Goal: Information Seeking & Learning: Check status

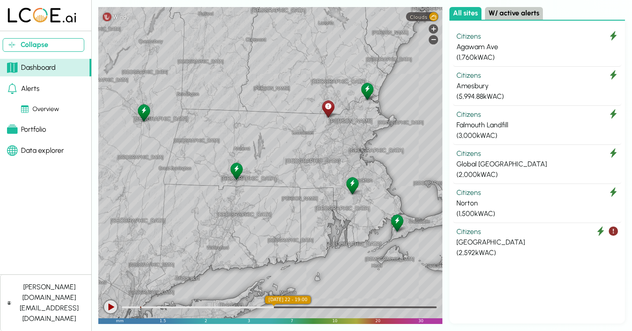
click at [96, 96] on div "Collapse Dashboard Alerts Overview Portfolio Data explorer [PERSON_NAME][DOMAIN…" at bounding box center [316, 165] width 632 height 331
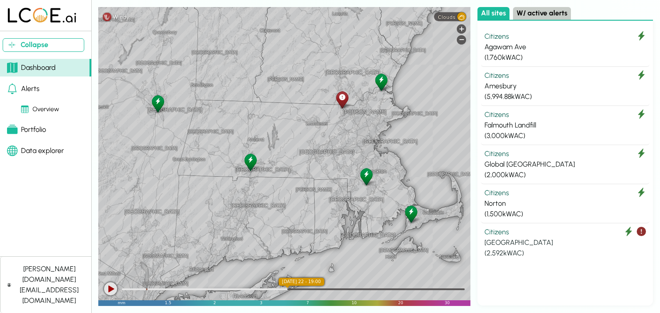
click at [500, 234] on div "Citizens" at bounding box center [566, 232] width 162 height 11
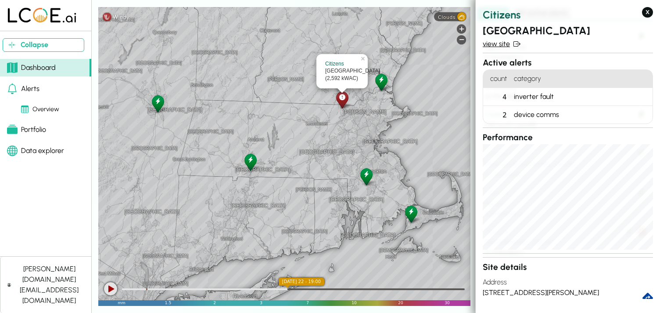
click at [500, 47] on link "view site" at bounding box center [568, 44] width 170 height 11
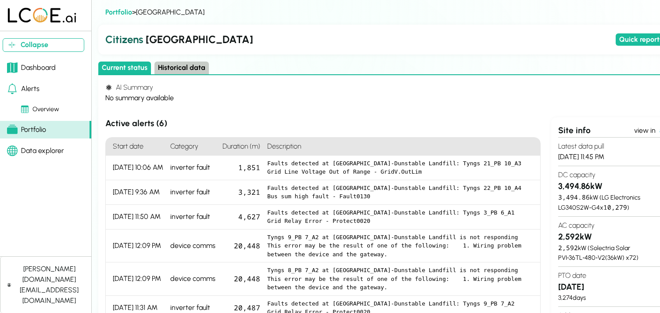
click at [171, 68] on button "Historical data" at bounding box center [182, 67] width 54 height 13
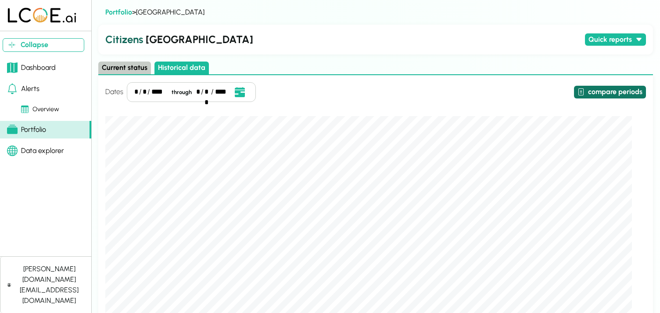
click at [588, 90] on button "compare periods" at bounding box center [610, 92] width 72 height 13
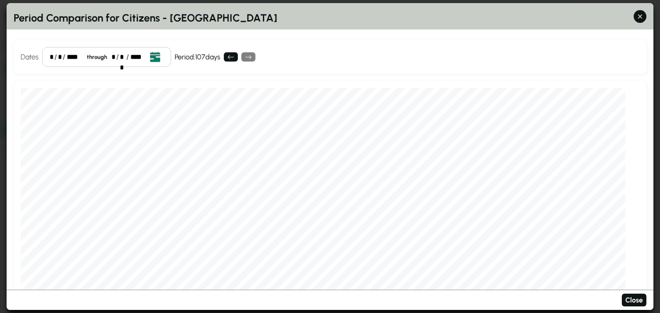
click at [156, 57] on icon "Open date picker" at bounding box center [155, 57] width 10 height 10
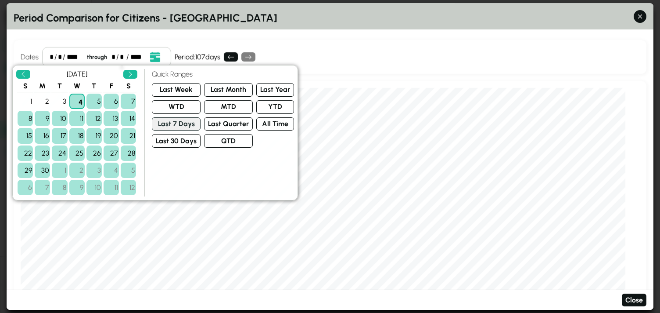
click at [178, 123] on button "Last 7 Days" at bounding box center [176, 124] width 49 height 14
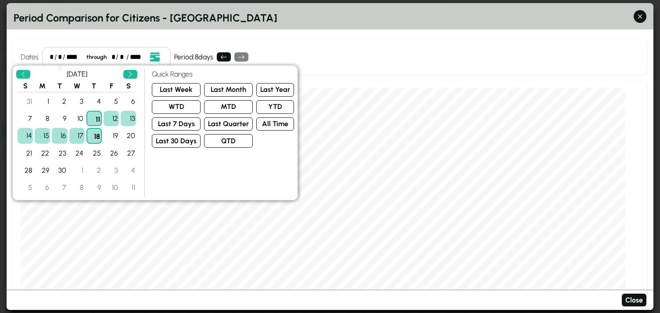
click at [632, 65] on div "Dates * / ** / **** through * / ** / **** Event Date, [DATE] [DATE] S M T W T F…" at bounding box center [330, 57] width 633 height 34
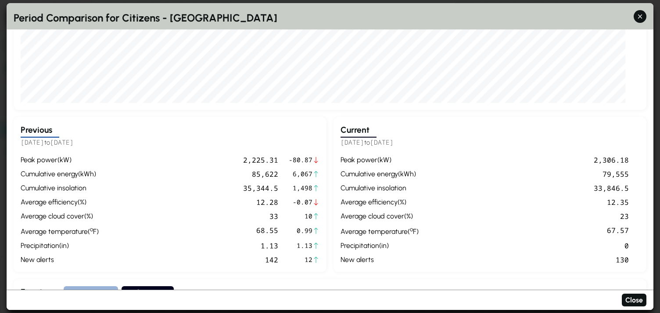
scroll to position [236, 0]
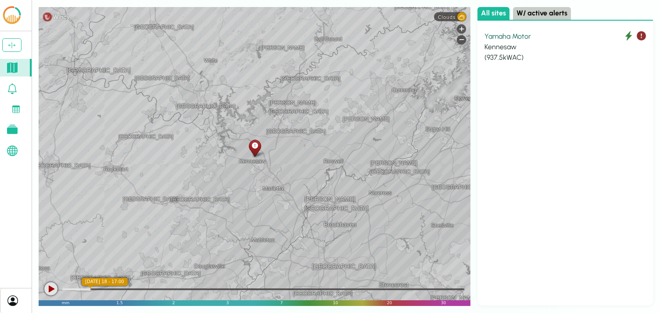
click at [500, 37] on div "Yamaha Motor" at bounding box center [566, 36] width 162 height 11
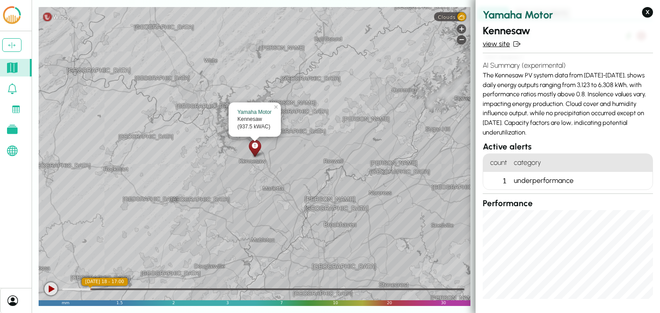
click at [495, 43] on link "view site" at bounding box center [568, 44] width 170 height 11
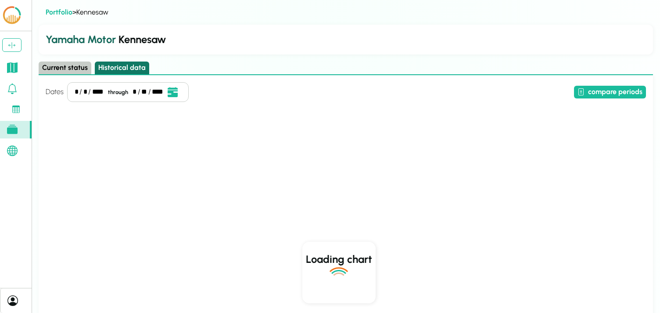
click at [127, 64] on button "Historical data" at bounding box center [122, 67] width 54 height 13
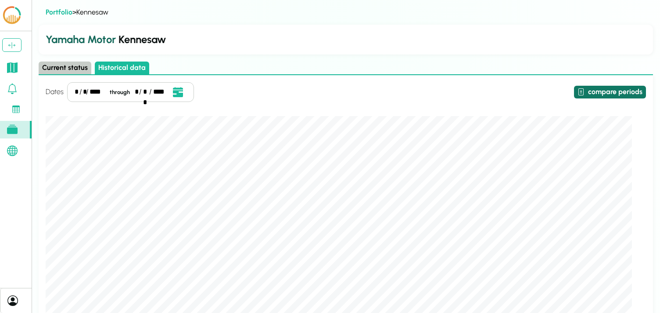
click at [603, 88] on button "compare periods" at bounding box center [610, 92] width 72 height 13
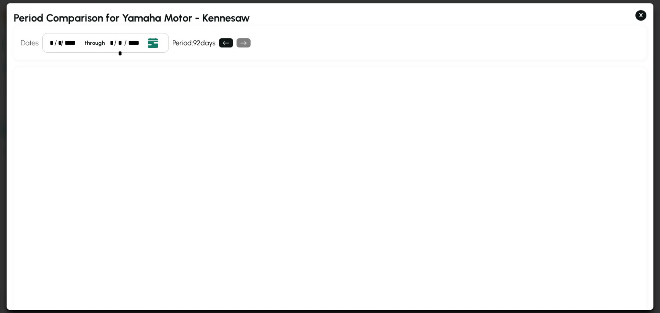
click at [148, 40] on icon "Open date picker" at bounding box center [153, 43] width 10 height 10
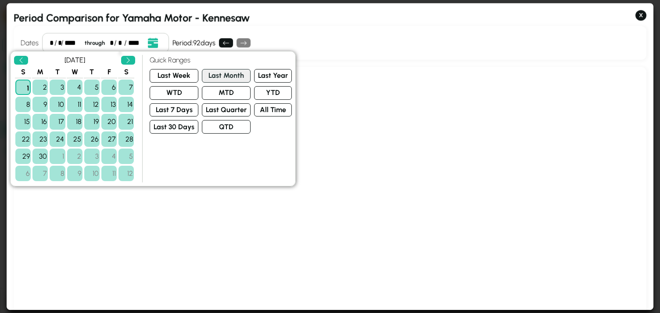
click at [215, 73] on button "Last Month" at bounding box center [226, 76] width 49 height 14
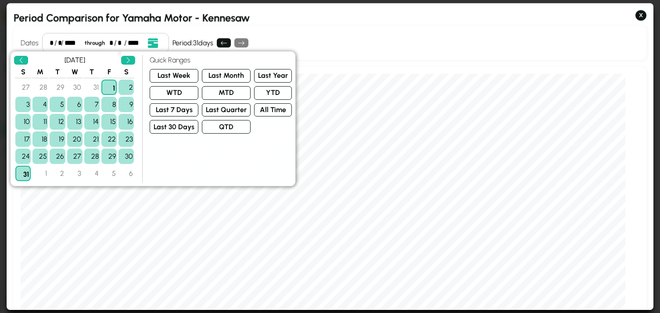
click at [442, 47] on div "Dates * / * / **** through * / ** / **** Event Date, August 2025 August 2025 S …" at bounding box center [330, 43] width 633 height 34
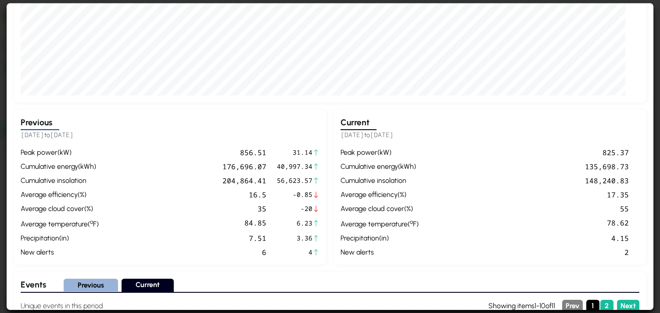
scroll to position [234, 0]
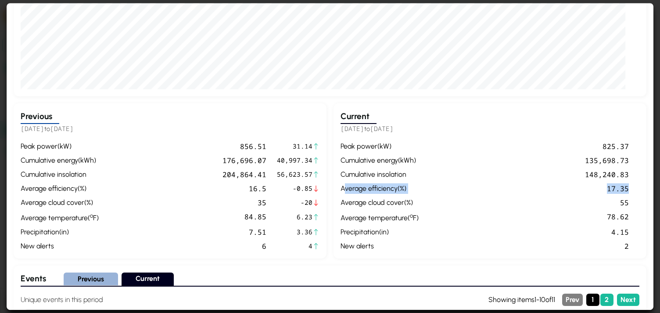
drag, startPoint x: 340, startPoint y: 182, endPoint x: 627, endPoint y: 186, distance: 287.1
click at [627, 186] on div "Current 2025-08-01 to 2025-08-31 peak power ( kW ) 825.37 cumulative energy ( k…" at bounding box center [490, 180] width 313 height 155
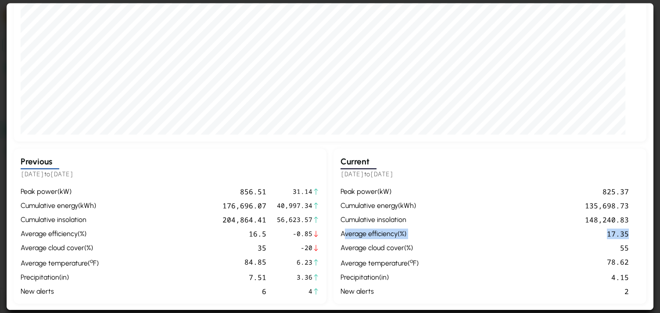
scroll to position [187, 0]
